Goal: Book appointment/travel/reservation

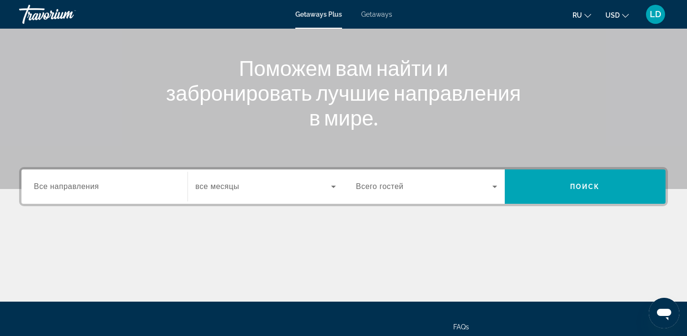
scroll to position [98, 0]
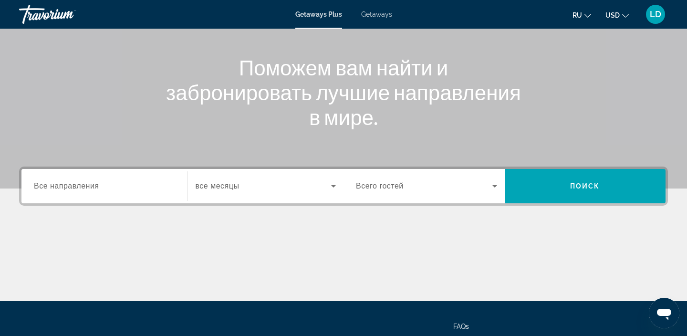
click at [130, 187] on input "Destination Все направления" at bounding box center [104, 186] width 141 height 11
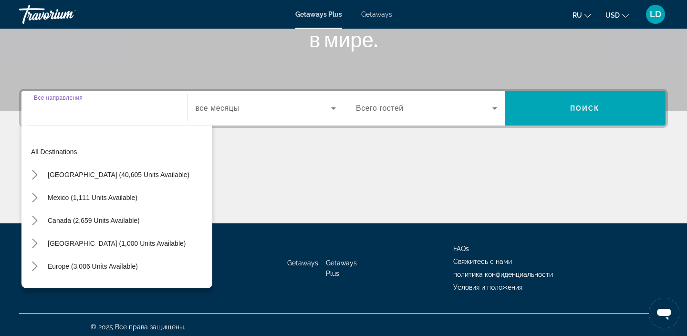
scroll to position [180, 0]
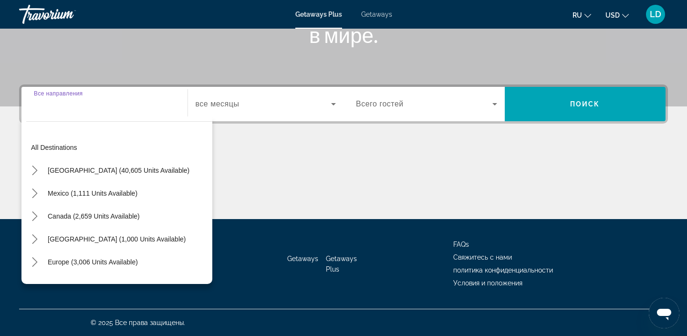
click at [380, 13] on span "Getaways" at bounding box center [376, 14] width 31 height 8
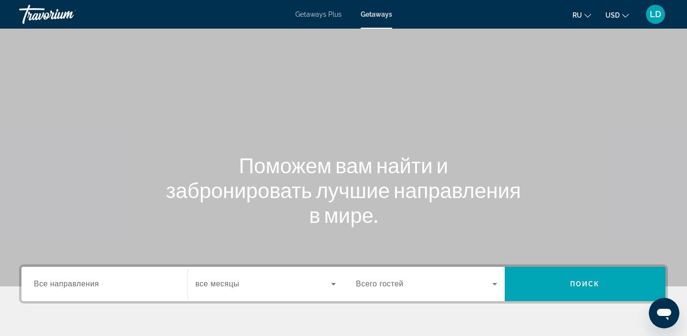
click at [117, 279] on input "Destination Все направления" at bounding box center [104, 284] width 141 height 11
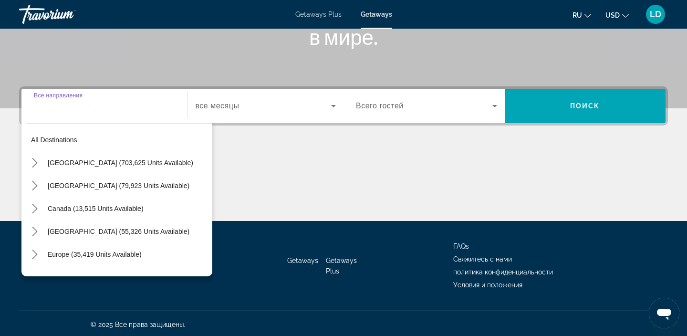
scroll to position [180, 0]
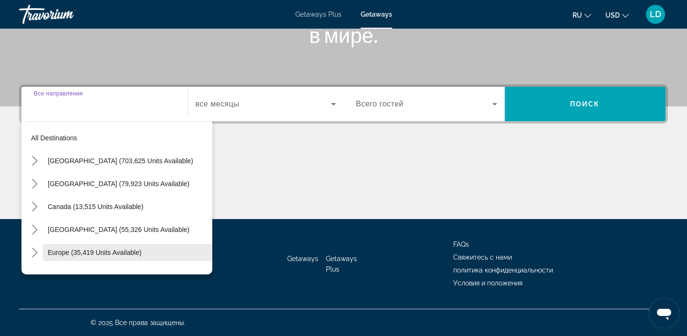
click at [98, 252] on span "Europe (35,419 units available)" at bounding box center [95, 252] width 94 height 8
type input "**********"
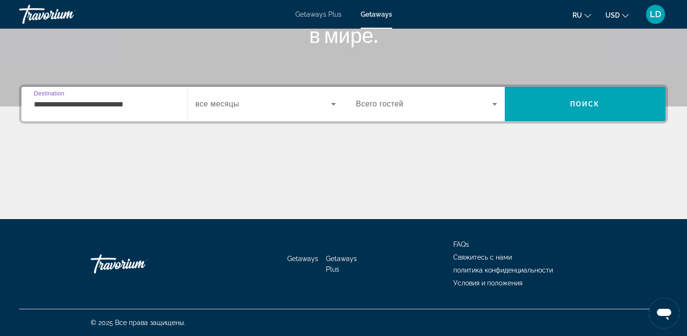
click at [331, 105] on icon "Search widget" at bounding box center [333, 103] width 11 height 11
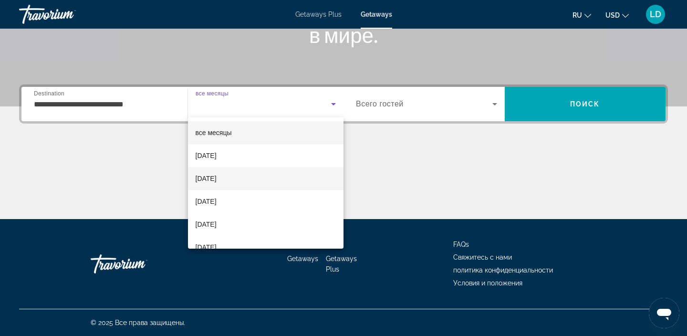
click at [217, 181] on span "[DATE]" at bounding box center [206, 178] width 21 height 11
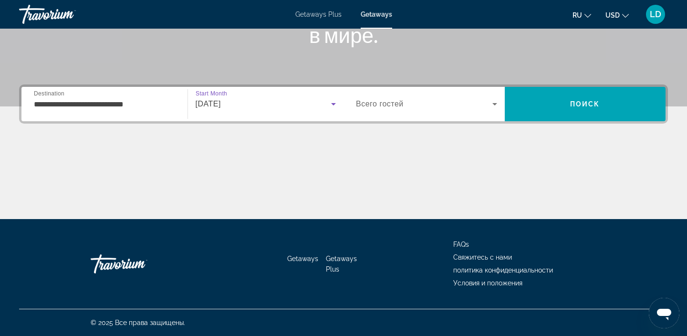
click at [492, 104] on icon "Search widget" at bounding box center [494, 103] width 11 height 11
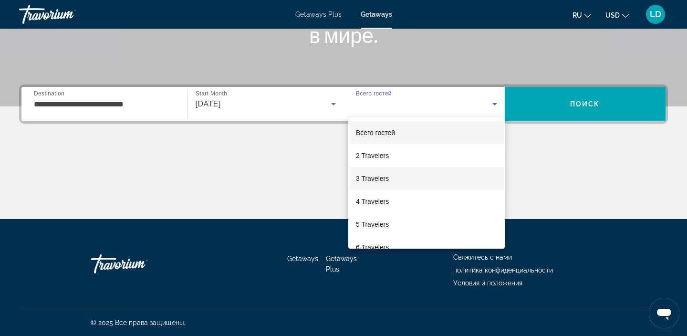
click at [388, 179] on span "3 Travelers" at bounding box center [372, 178] width 33 height 11
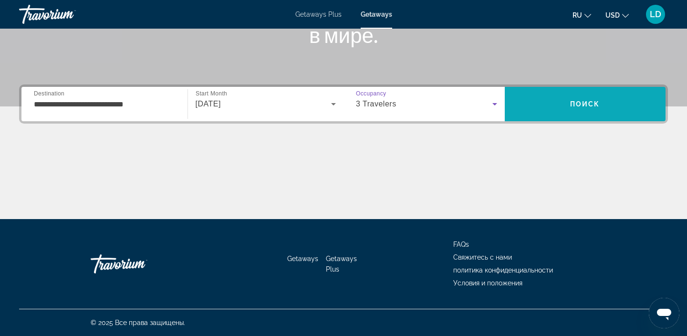
click at [585, 97] on span "Search" at bounding box center [585, 104] width 161 height 23
